Goal: Task Accomplishment & Management: Manage account settings

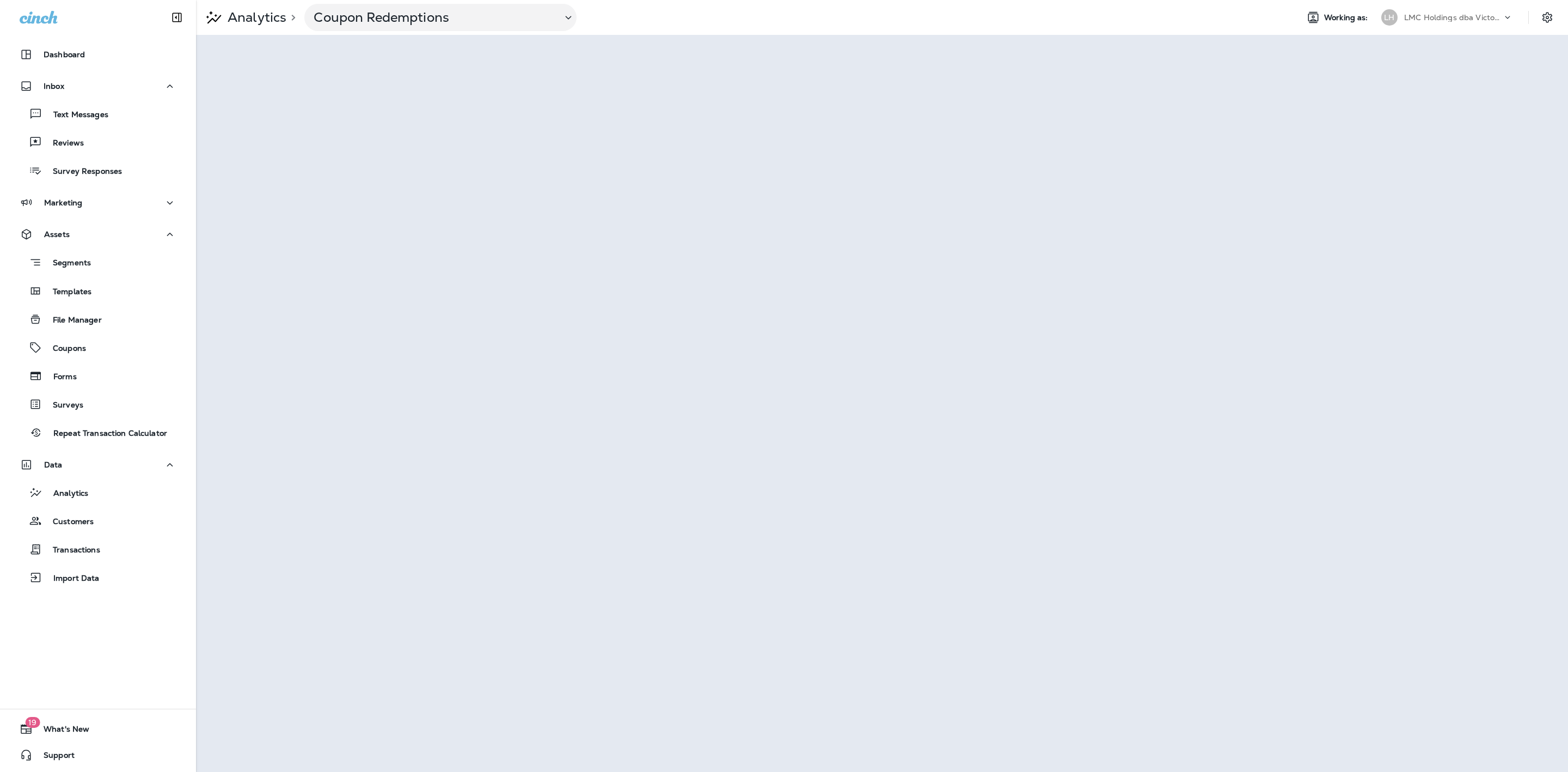
click at [102, 113] on p "Text Messages" at bounding box center [75, 115] width 66 height 11
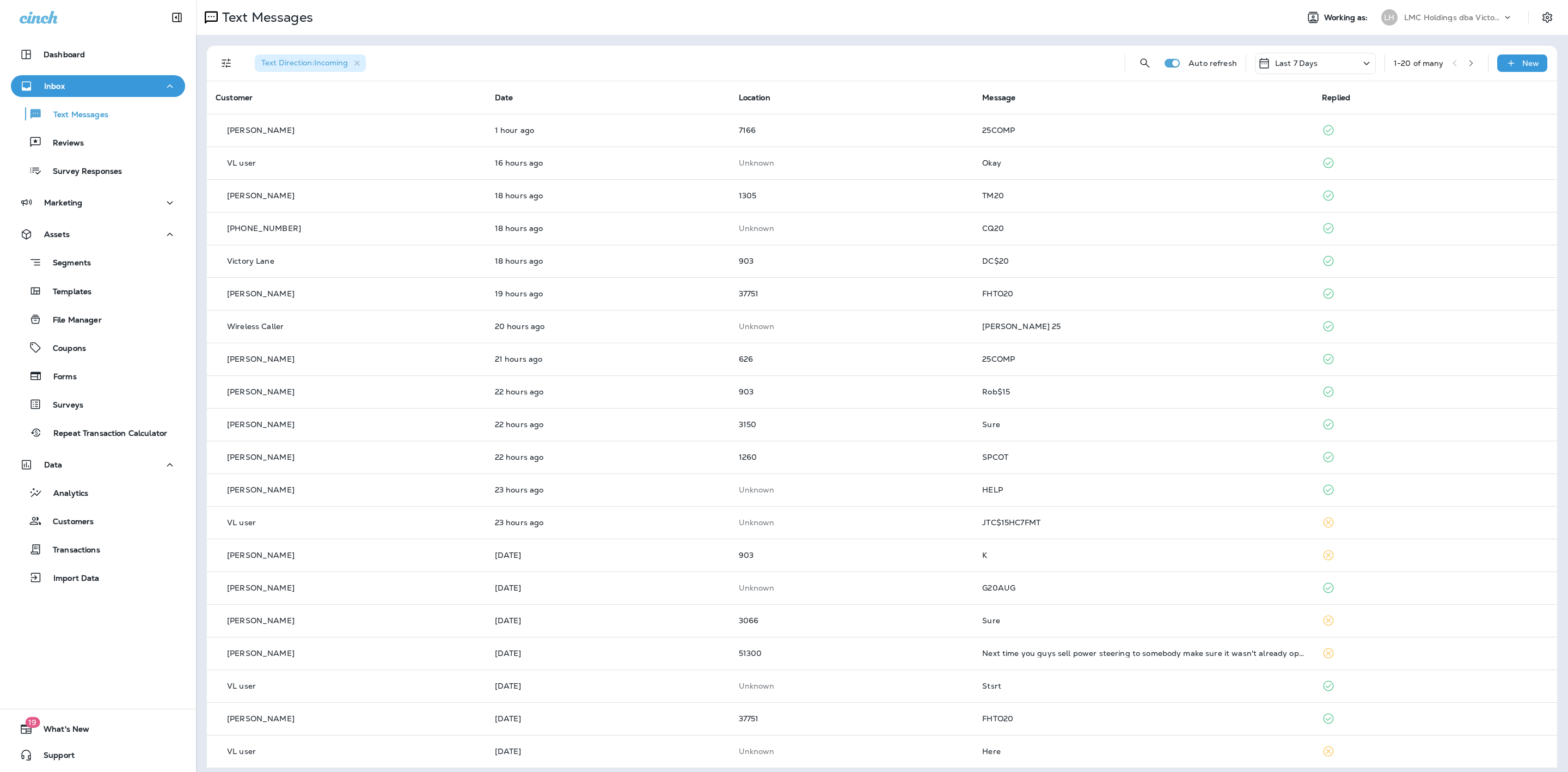
click at [1290, 66] on p "Last 7 Days" at bounding box center [1296, 63] width 43 height 9
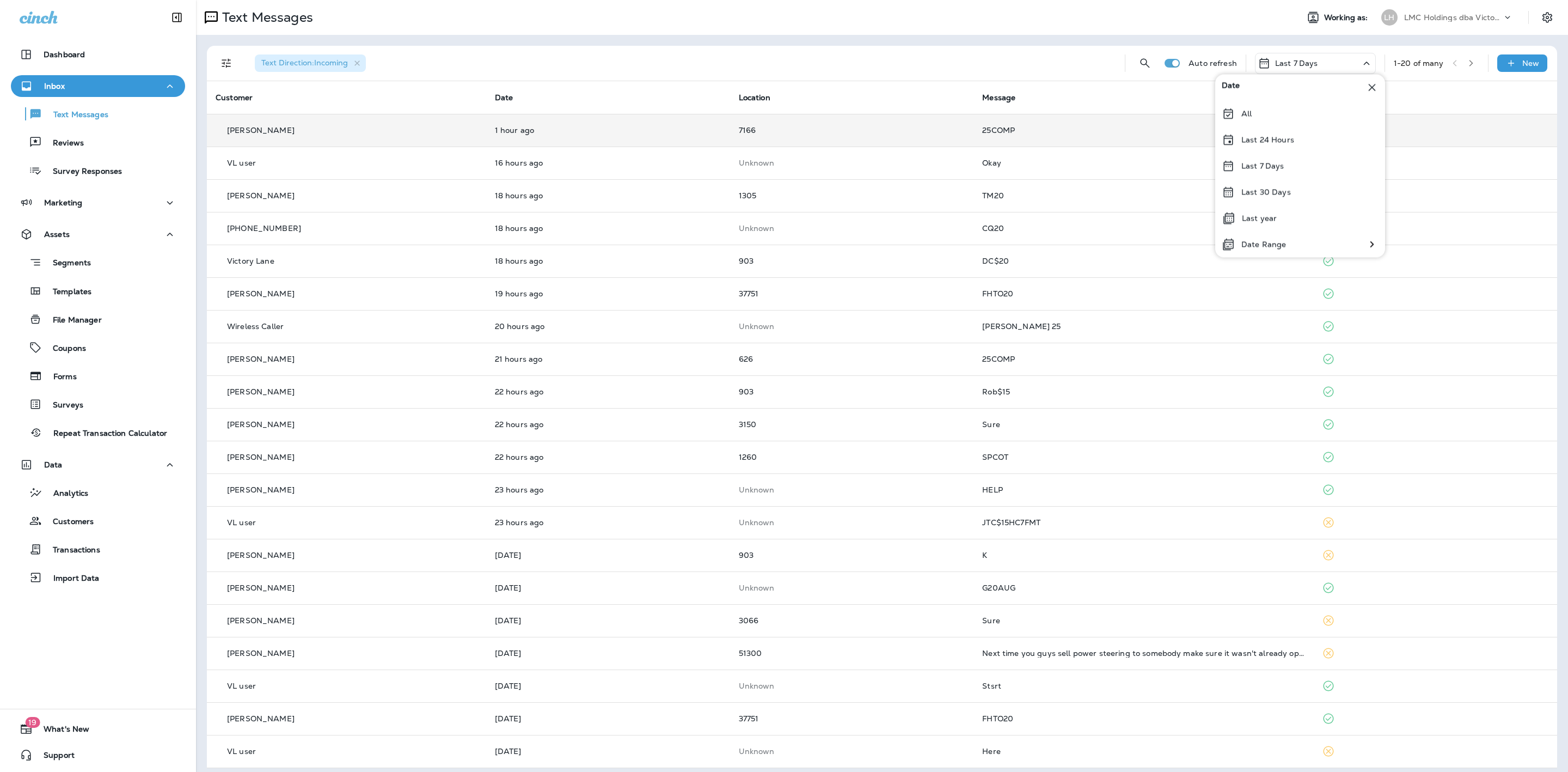
drag, startPoint x: 1254, startPoint y: 110, endPoint x: 1256, endPoint y: 116, distance: 6.3
click at [1256, 116] on div "All" at bounding box center [1300, 114] width 170 height 26
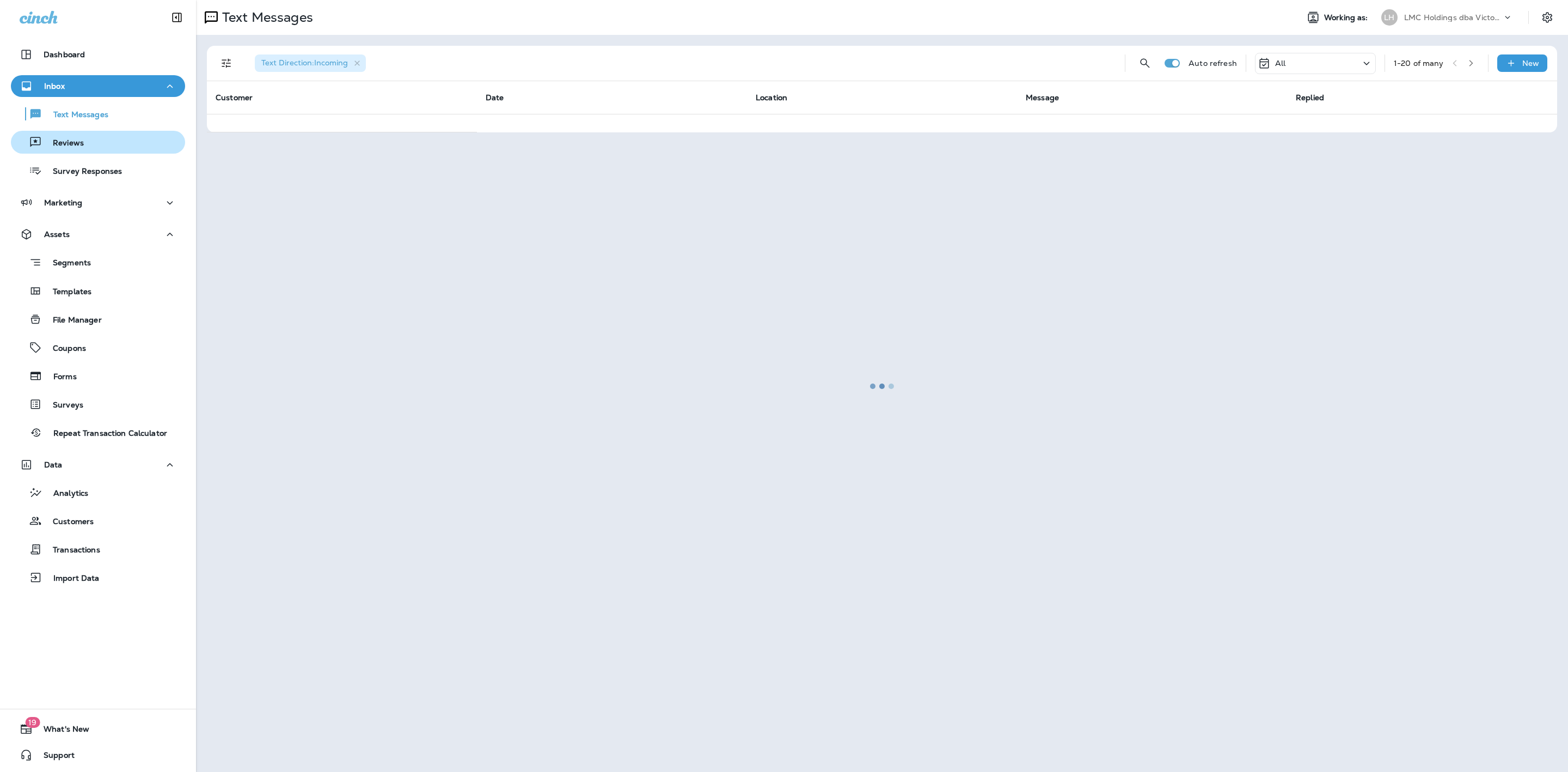
click at [83, 139] on div "Reviews" at bounding box center [97, 142] width 165 height 17
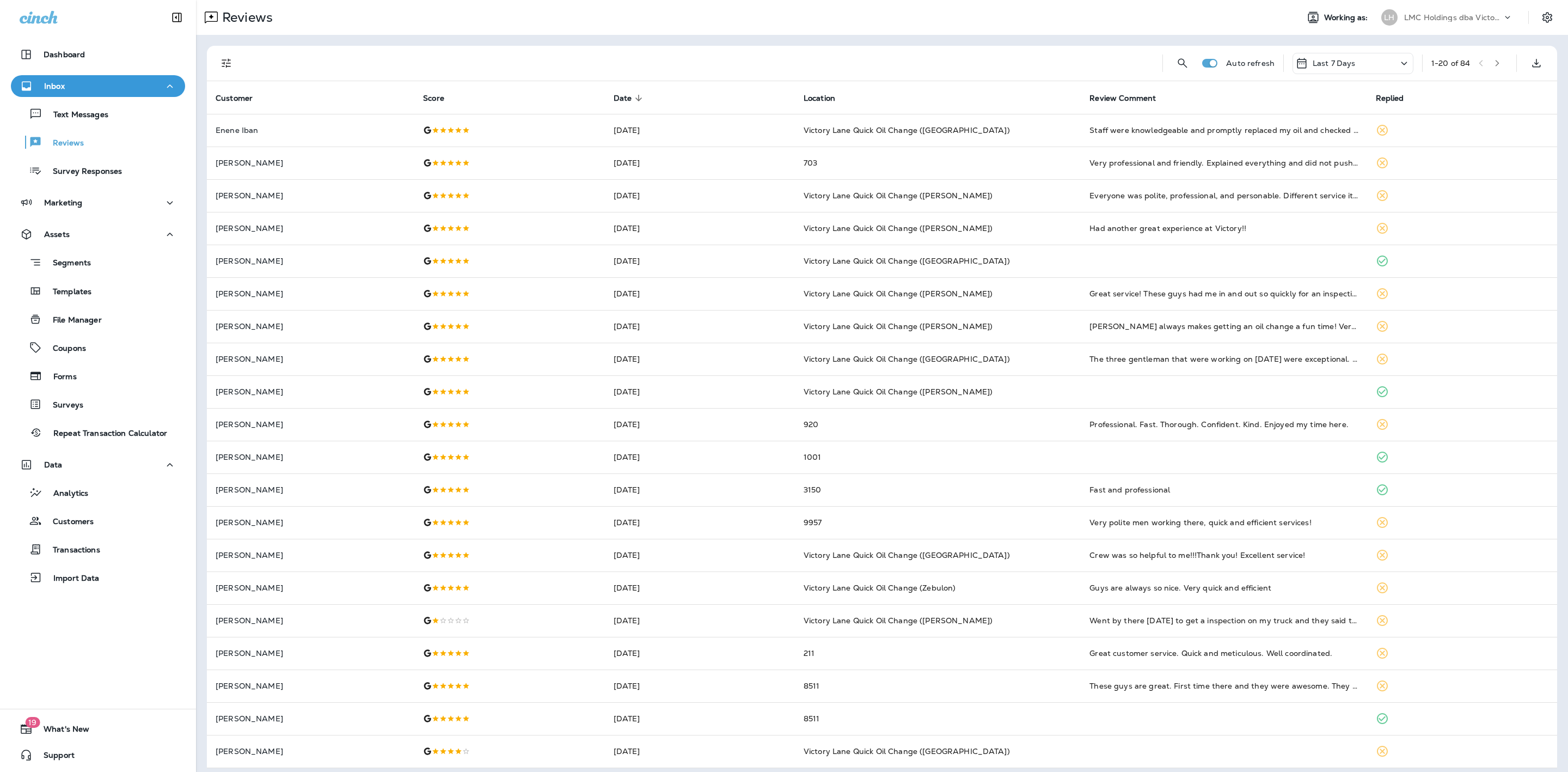
click at [1353, 69] on div "Last 7 Days" at bounding box center [1352, 64] width 121 height 21
click at [1353, 70] on div "Last 7 Days" at bounding box center [1352, 64] width 121 height 21
click at [1338, 67] on p "Last 7 Days" at bounding box center [1334, 63] width 43 height 9
click at [1302, 109] on div "All" at bounding box center [1339, 114] width 170 height 26
click at [224, 66] on icon "Filters" at bounding box center [226, 63] width 9 height 9
